Goal: Task Accomplishment & Management: Manage account settings

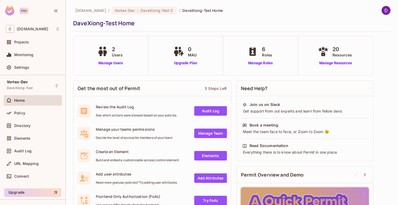
click at [23, 100] on span "Home" at bounding box center [19, 100] width 11 height 4
click at [32, 41] on div "Projects" at bounding box center [37, 42] width 46 height 4
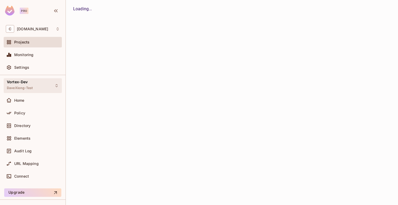
click at [31, 85] on div "Vortex-Dev DaveXiong-Test" at bounding box center [20, 85] width 26 height 11
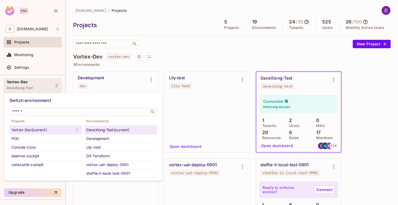
click at [106, 94] on div "Switch environment ​ Projects Vortex-Dev (current) POC Console-Core beehive-coc…" at bounding box center [83, 137] width 158 height 88
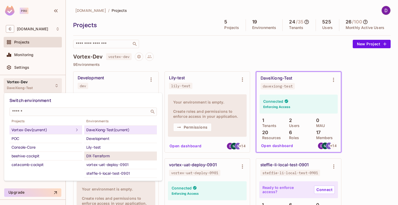
click at [105, 156] on div "DX-Terraform" at bounding box center [120, 156] width 69 height 6
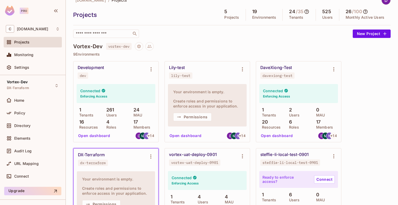
scroll to position [117, 0]
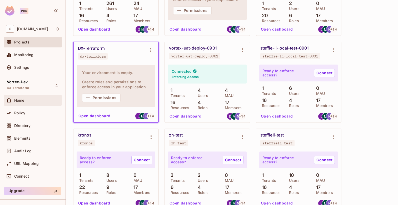
click at [27, 105] on div "Home" at bounding box center [33, 100] width 58 height 11
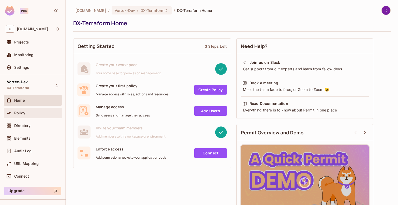
click at [35, 115] on div "Policy" at bounding box center [37, 113] width 46 height 4
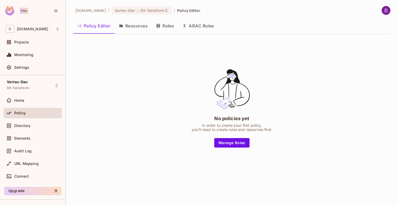
click at [130, 22] on button "Resources" at bounding box center [133, 25] width 37 height 13
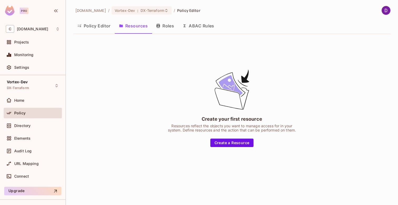
click at [160, 23] on button "Roles" at bounding box center [165, 25] width 26 height 13
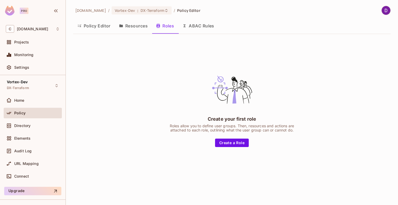
click at [91, 27] on button "Policy Editor" at bounding box center [94, 25] width 42 height 13
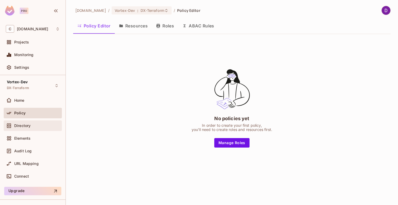
click at [28, 124] on span "Directory" at bounding box center [22, 126] width 16 height 4
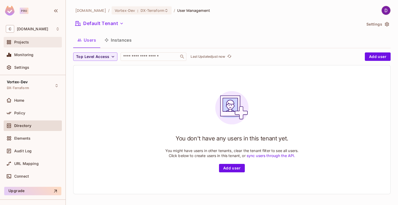
click at [32, 44] on div "Projects" at bounding box center [37, 42] width 46 height 4
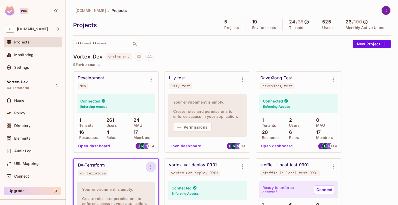
scroll to position [16, 0]
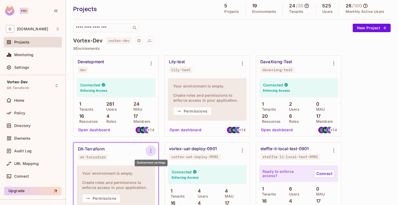
click at [152, 152] on icon "Environment settings" at bounding box center [151, 151] width 6 height 6
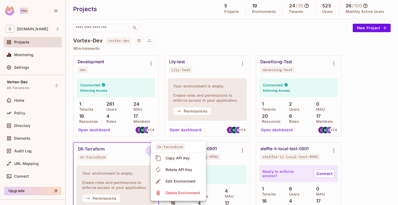
click at [183, 160] on div "Copy API Key" at bounding box center [178, 157] width 25 height 5
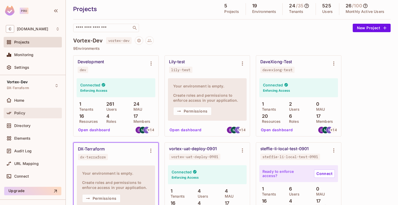
click at [26, 116] on div "Policy" at bounding box center [33, 113] width 54 height 6
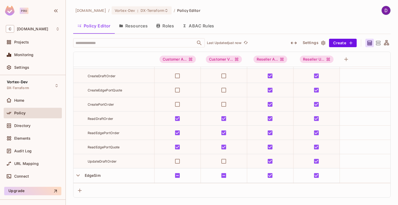
scroll to position [542, 0]
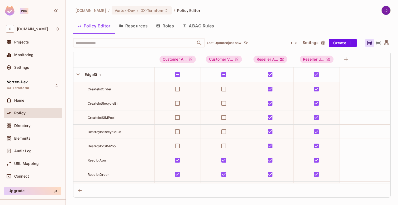
click at [139, 24] on button "Resources" at bounding box center [133, 25] width 37 height 13
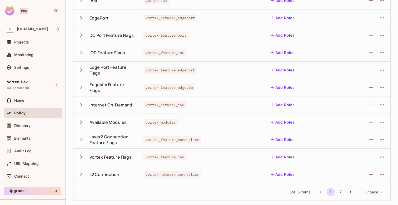
scroll to position [119, 0]
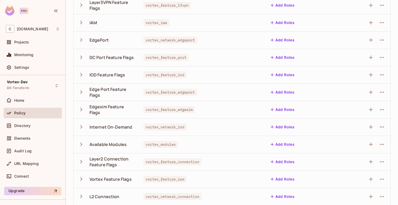
click at [81, 143] on icon "button" at bounding box center [81, 144] width 7 height 7
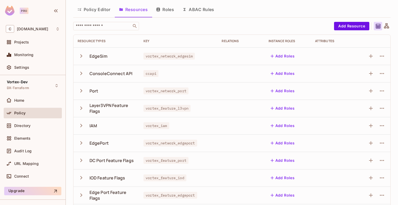
scroll to position [0, 0]
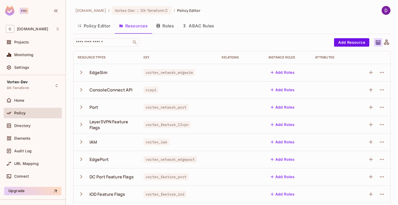
click at [100, 28] on button "Policy Editor" at bounding box center [94, 25] width 42 height 13
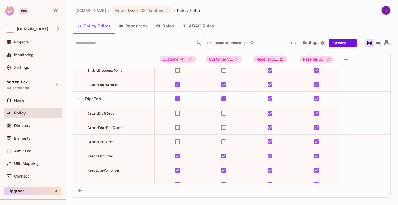
scroll to position [540, 0]
